Goal: Transaction & Acquisition: Subscribe to service/newsletter

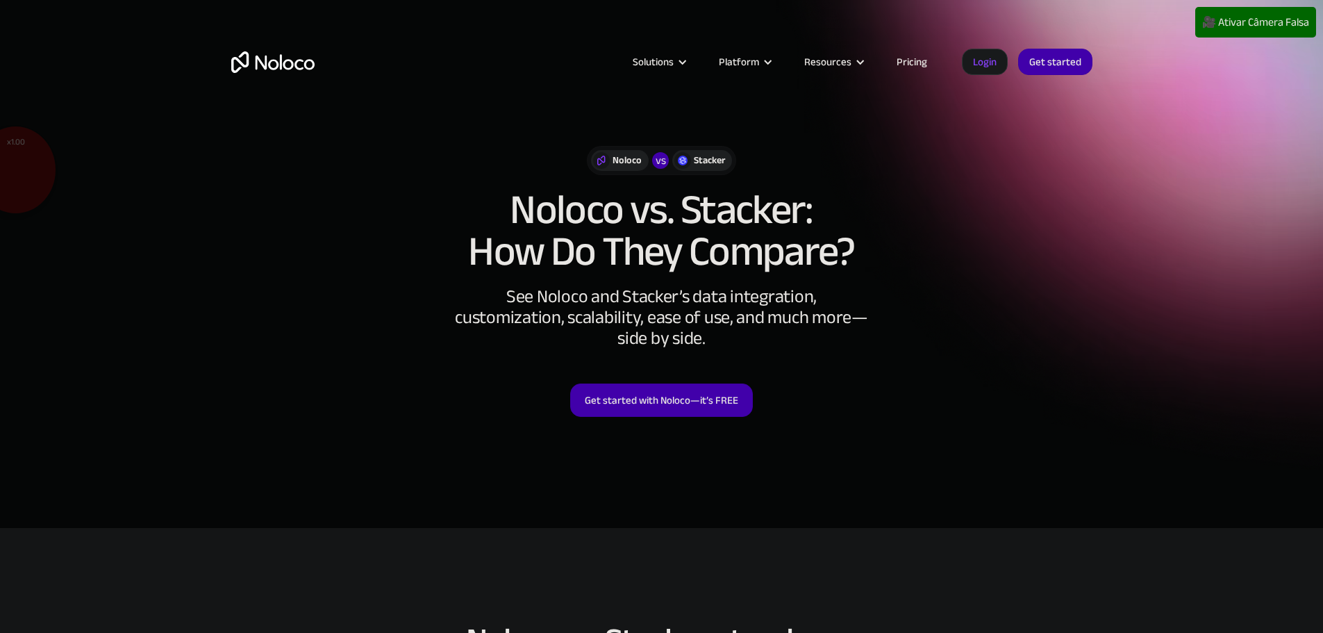
click at [894, 59] on link "Pricing" at bounding box center [911, 62] width 65 height 18
